Goal: Navigation & Orientation: Find specific page/section

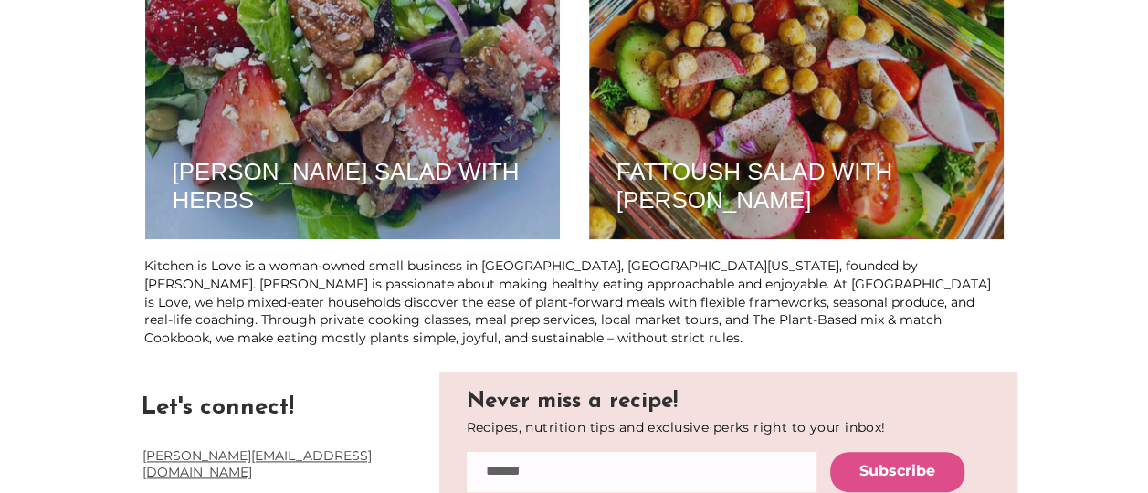
scroll to position [4503, 0]
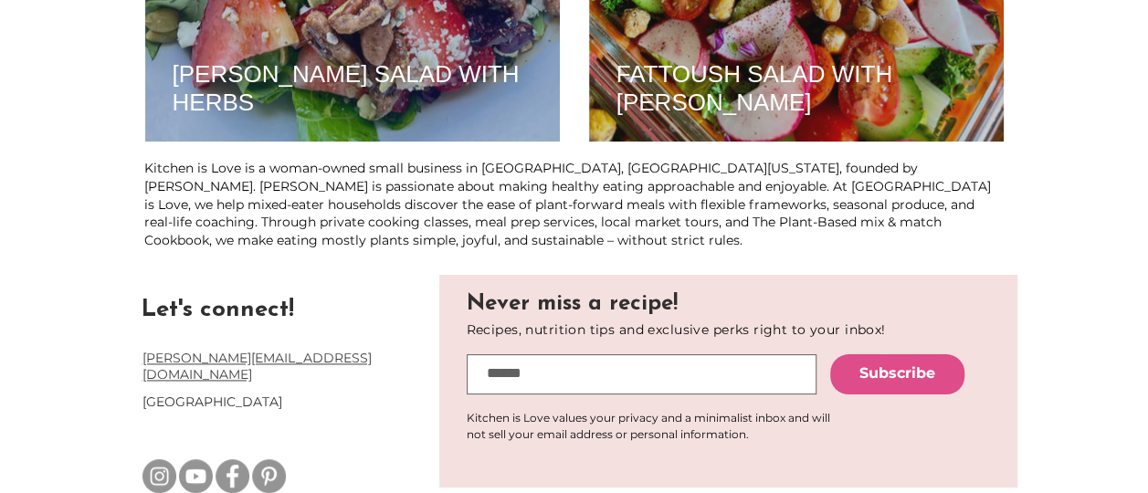
click at [493, 377] on input "email" at bounding box center [642, 374] width 350 height 40
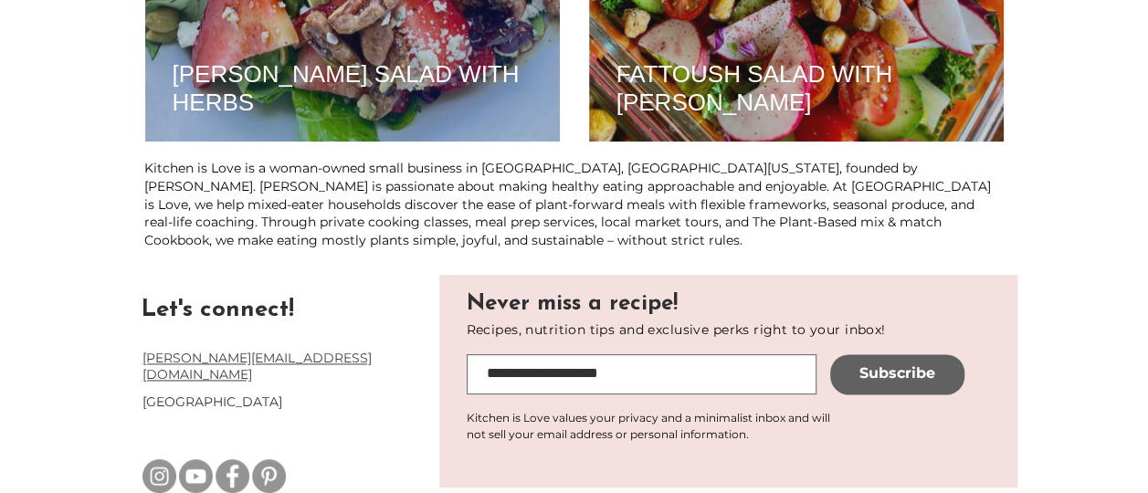
type input "**********"
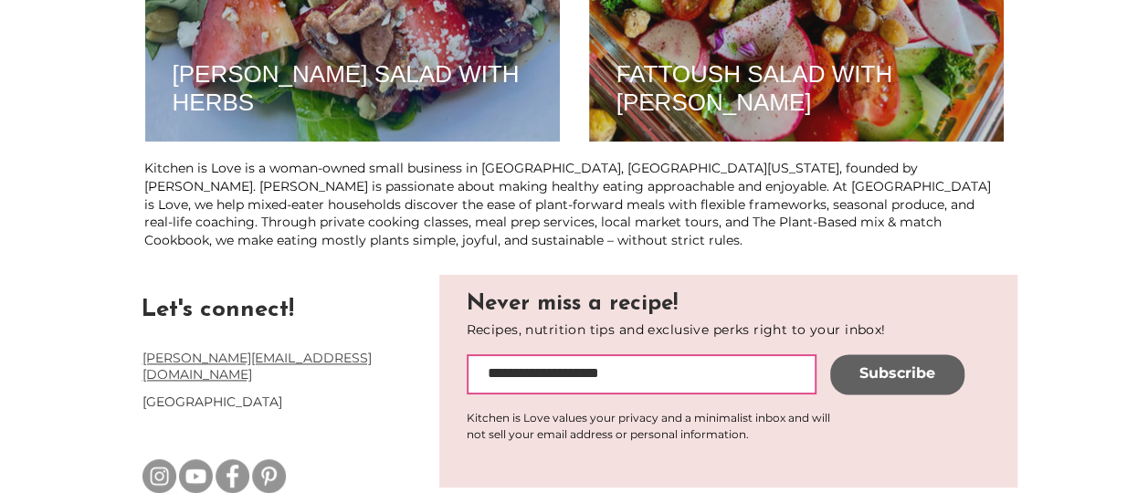
click at [890, 374] on span "Subscribe" at bounding box center [897, 373] width 76 height 20
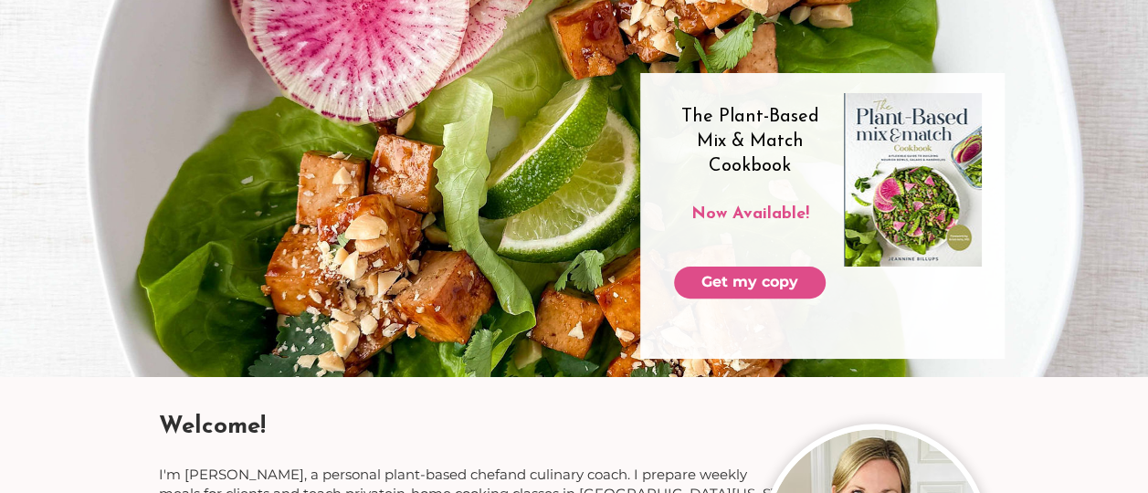
scroll to position [0, 0]
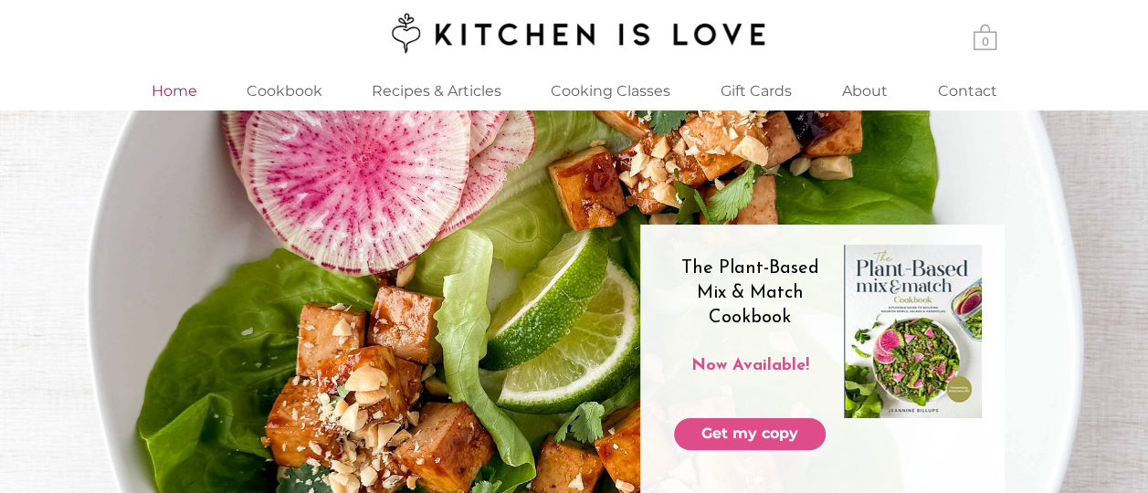
click at [163, 91] on p "Home" at bounding box center [174, 90] width 64 height 39
click at [417, 89] on p "Recipes & Articles" at bounding box center [436, 90] width 148 height 39
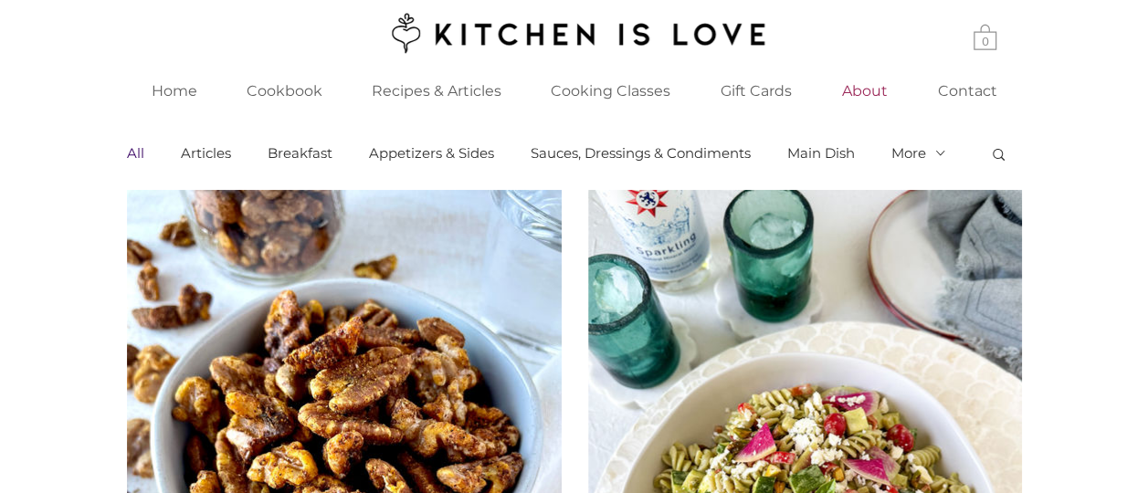
click at [855, 86] on p "About" at bounding box center [865, 90] width 64 height 39
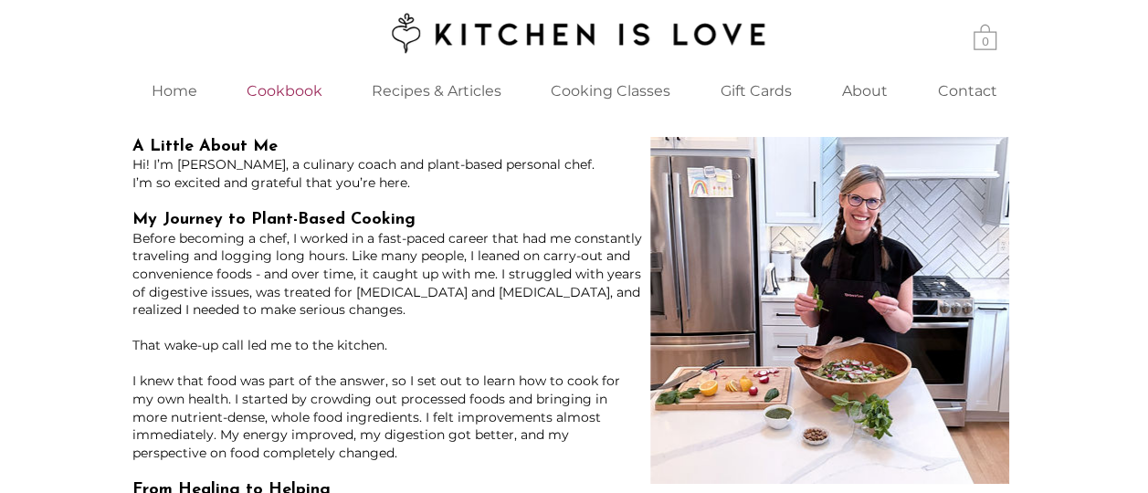
click at [289, 93] on p "Cookbook" at bounding box center [284, 90] width 94 height 39
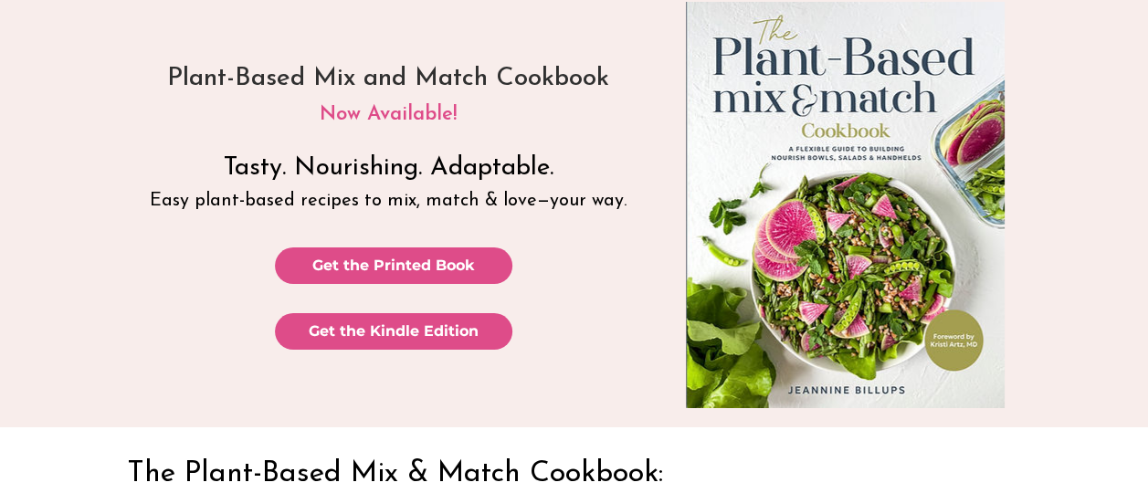
scroll to position [120, 0]
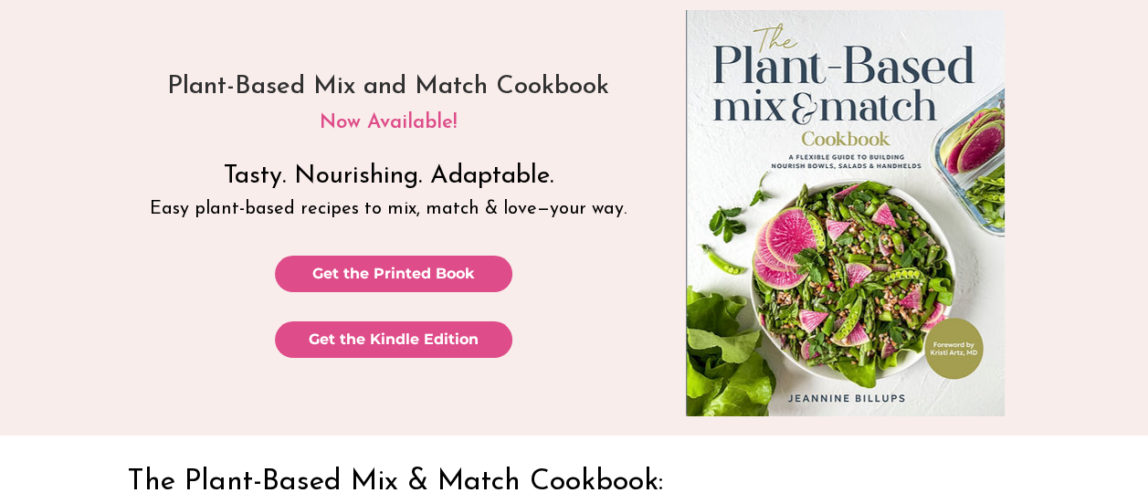
click at [782, 227] on img "main content" at bounding box center [845, 213] width 319 height 406
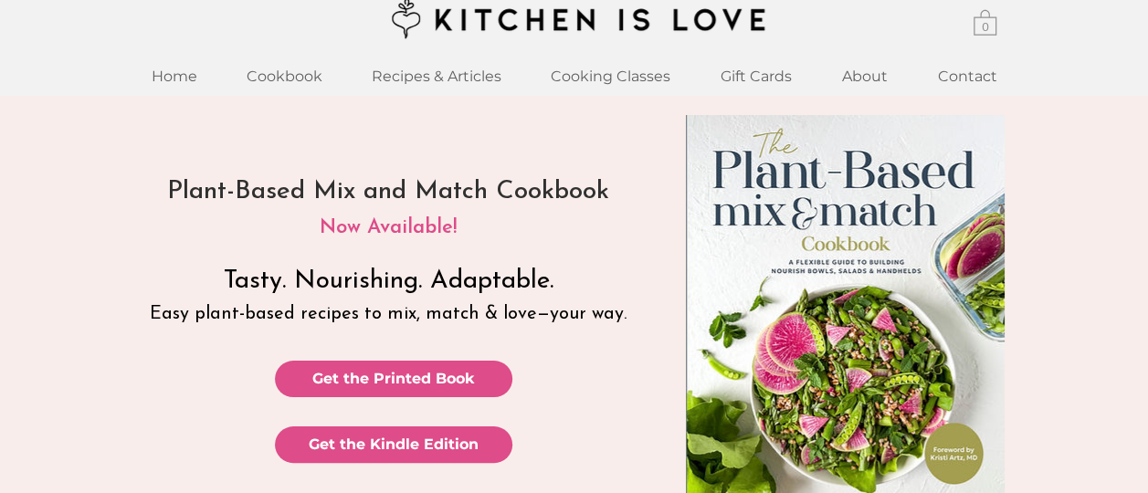
scroll to position [0, 0]
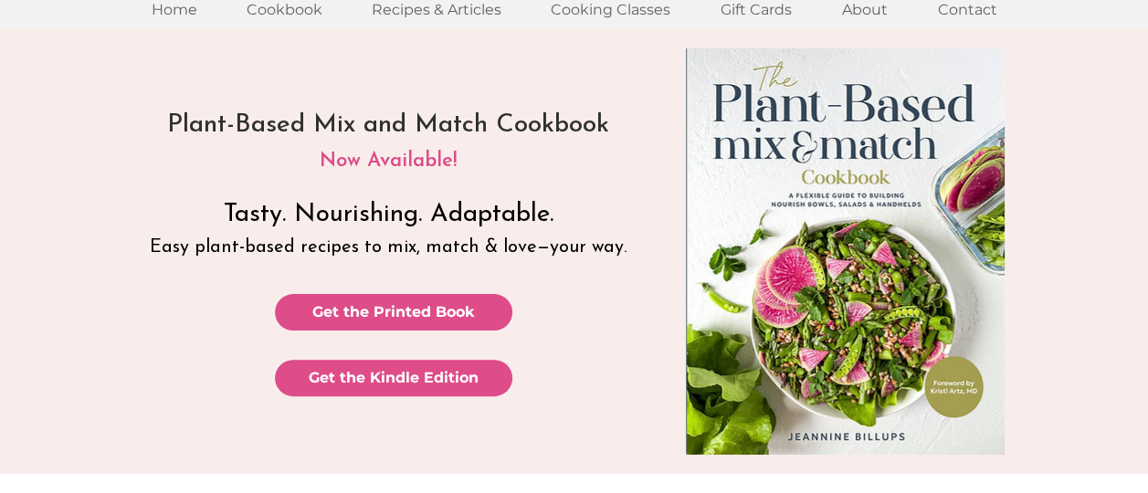
scroll to position [83, 0]
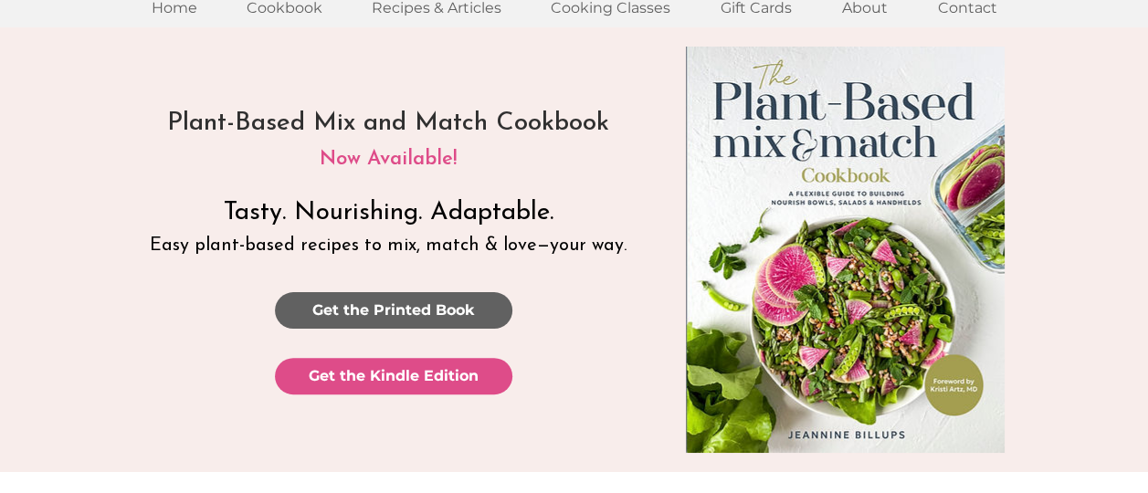
click at [410, 314] on span "Get the Printed Book" at bounding box center [393, 310] width 163 height 20
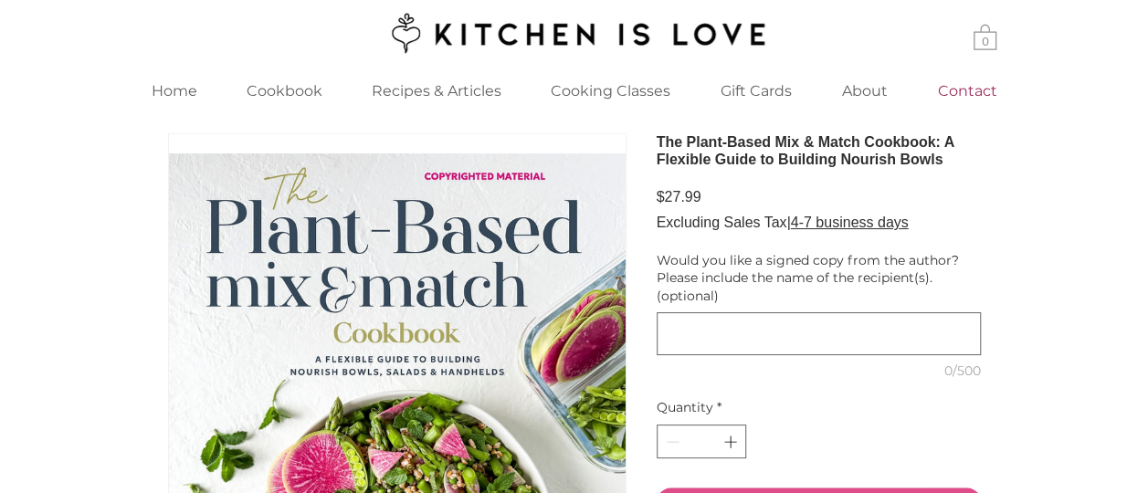
click at [961, 91] on p "Contact" at bounding box center [968, 90] width 78 height 39
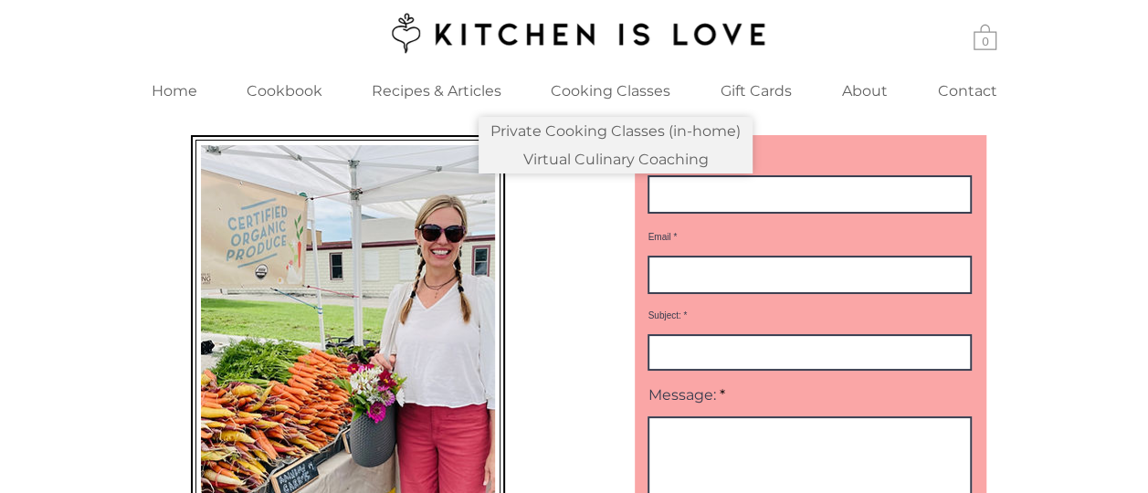
click at [590, 85] on p "Cooking Classes" at bounding box center [610, 90] width 138 height 39
click at [588, 94] on p "Cooking Classes" at bounding box center [610, 90] width 138 height 39
click at [570, 128] on p "Private Cooking Classes (in-home)" at bounding box center [615, 131] width 265 height 28
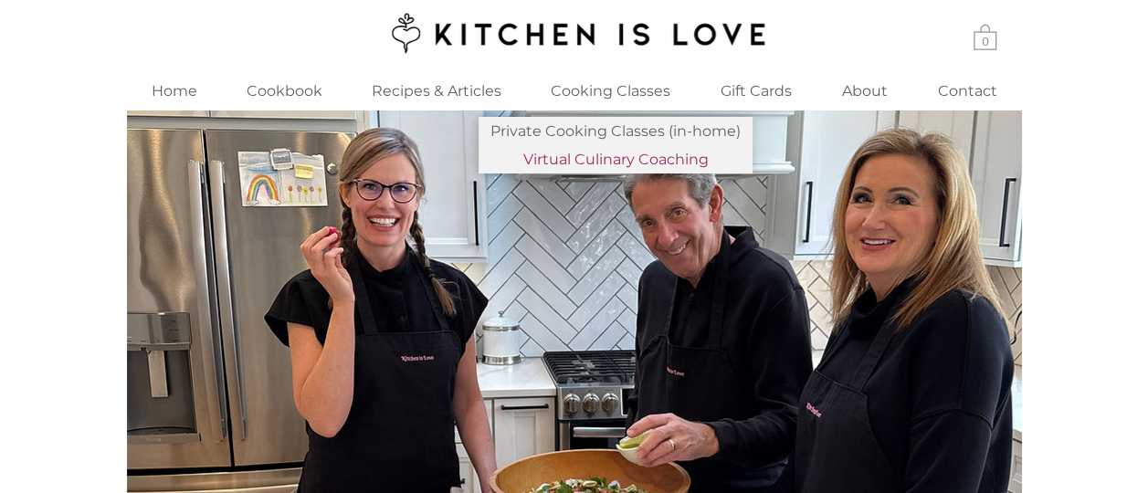
click at [617, 163] on p "Virtual Culinary Coaching" at bounding box center [616, 159] width 200 height 28
